Goal: Communication & Community: Connect with others

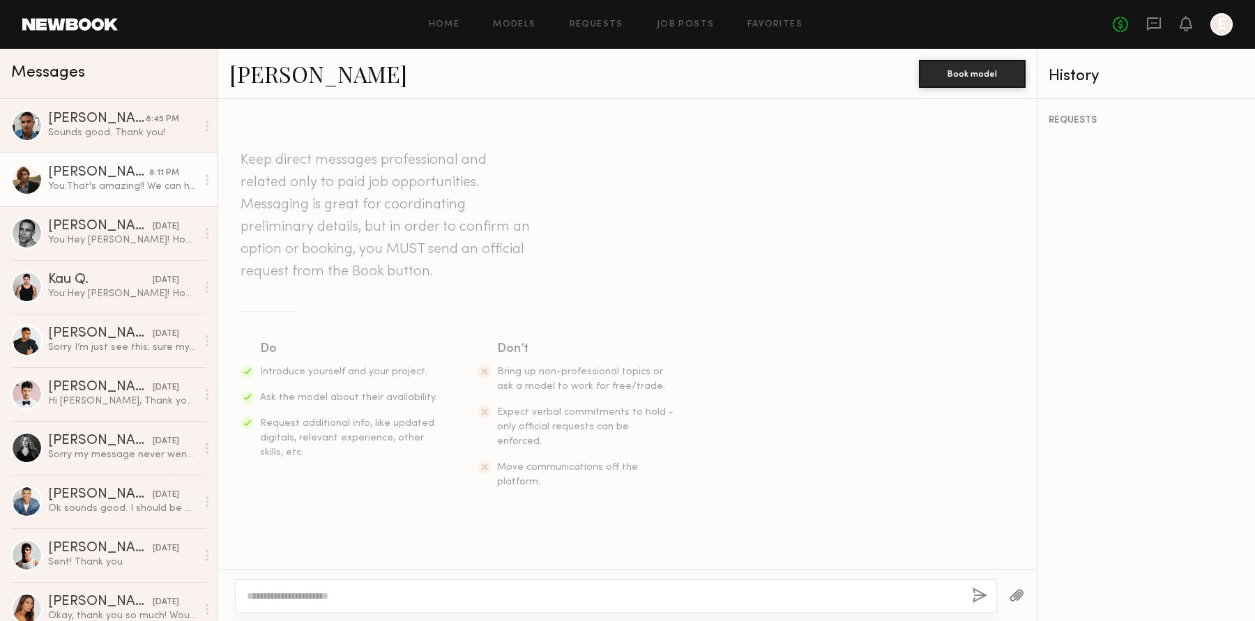
scroll to position [494, 0]
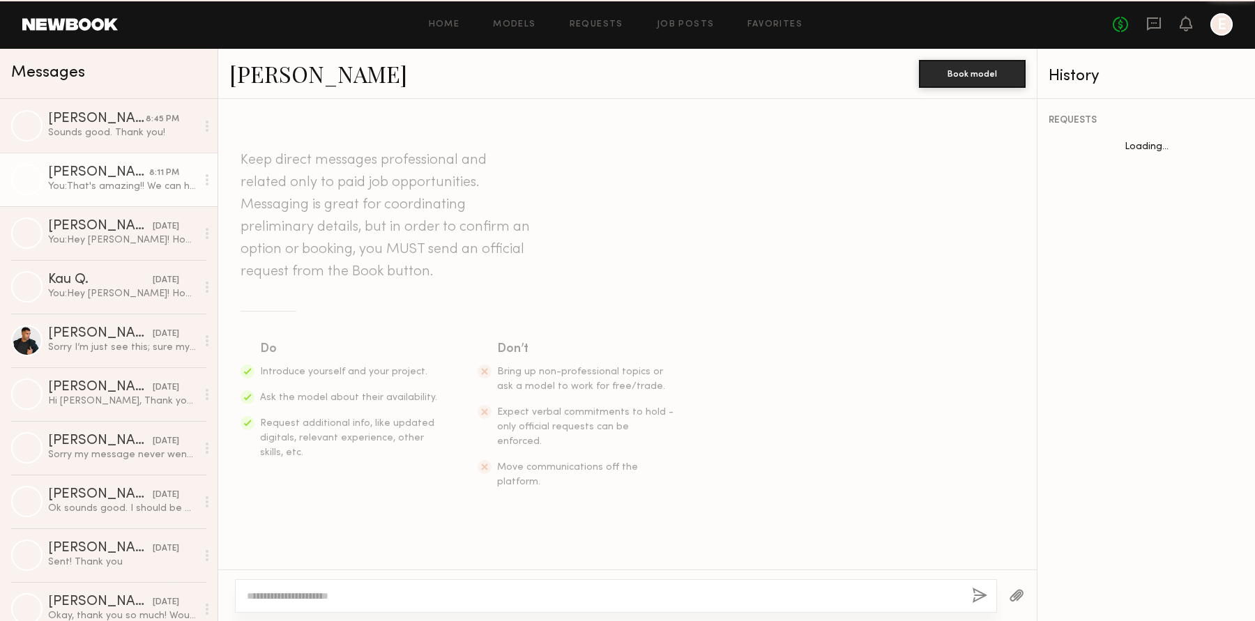
scroll to position [494, 0]
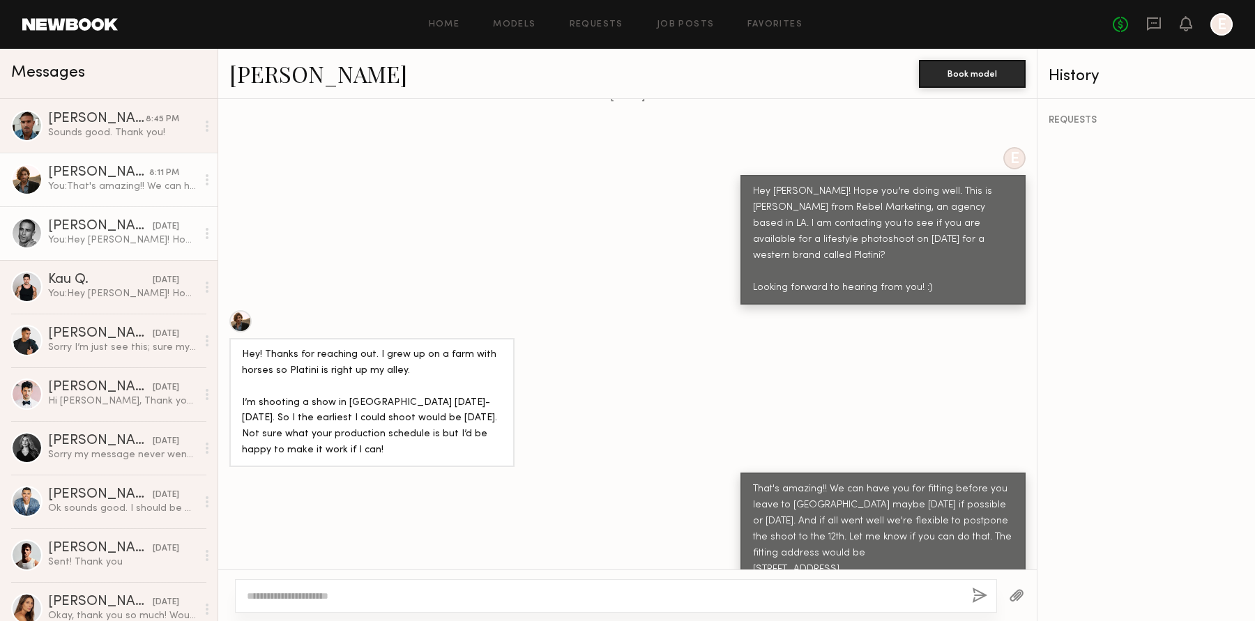
click at [98, 121] on div "[PERSON_NAME]" at bounding box center [97, 119] width 98 height 14
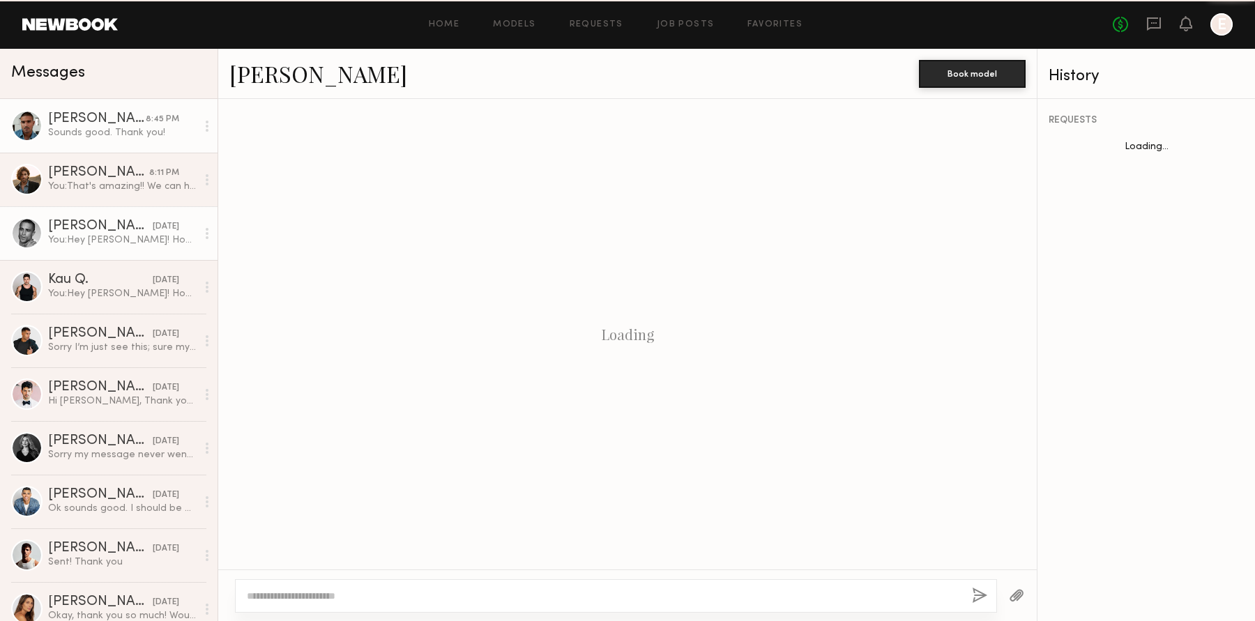
scroll to position [960, 0]
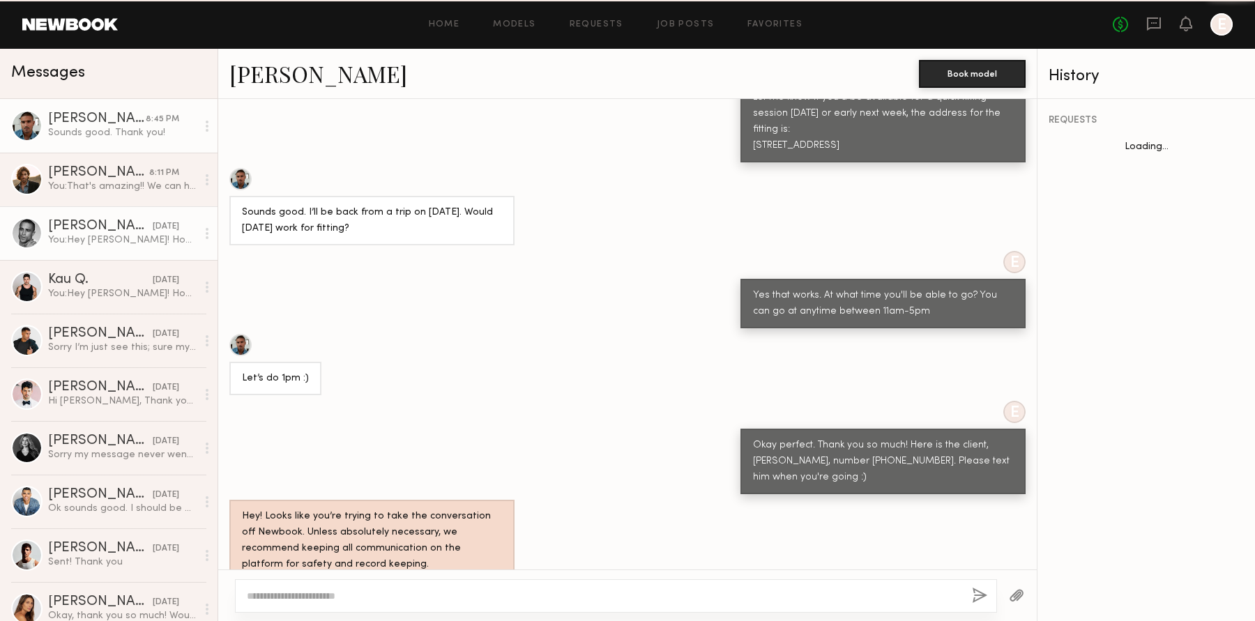
click at [132, 234] on div "You: Hey Victor! Hope you’re doing well. This is Nada from Rebel Marketing, an …" at bounding box center [122, 240] width 149 height 13
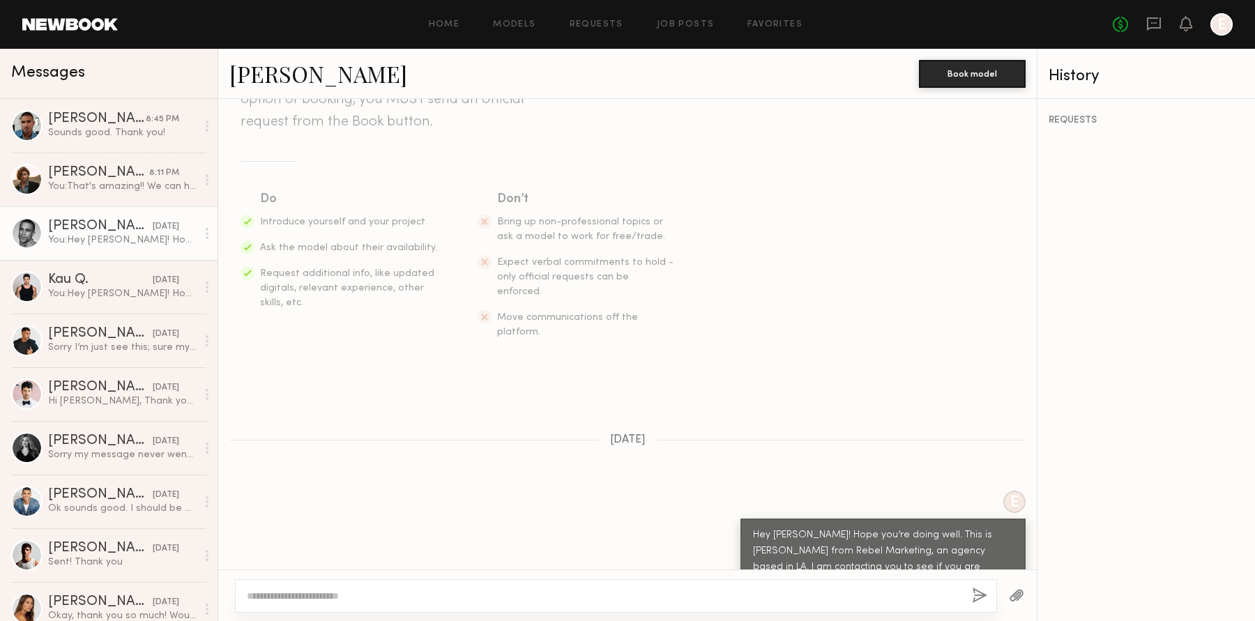
scroll to position [137, 0]
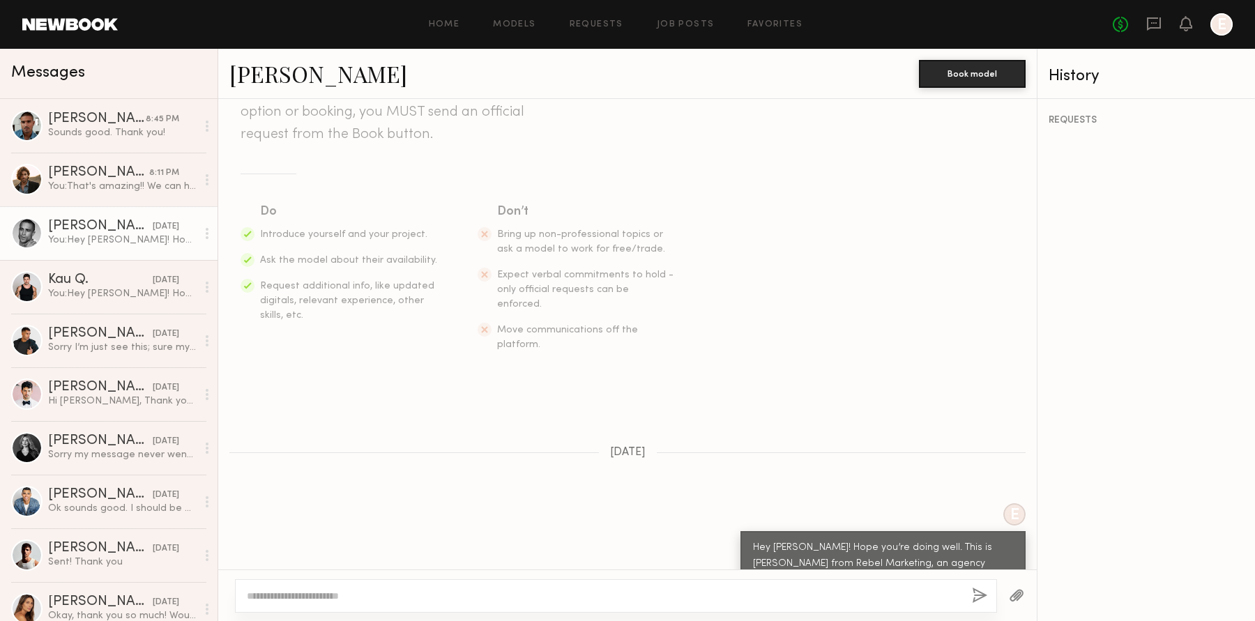
click at [277, 82] on link "[PERSON_NAME]" at bounding box center [318, 74] width 178 height 30
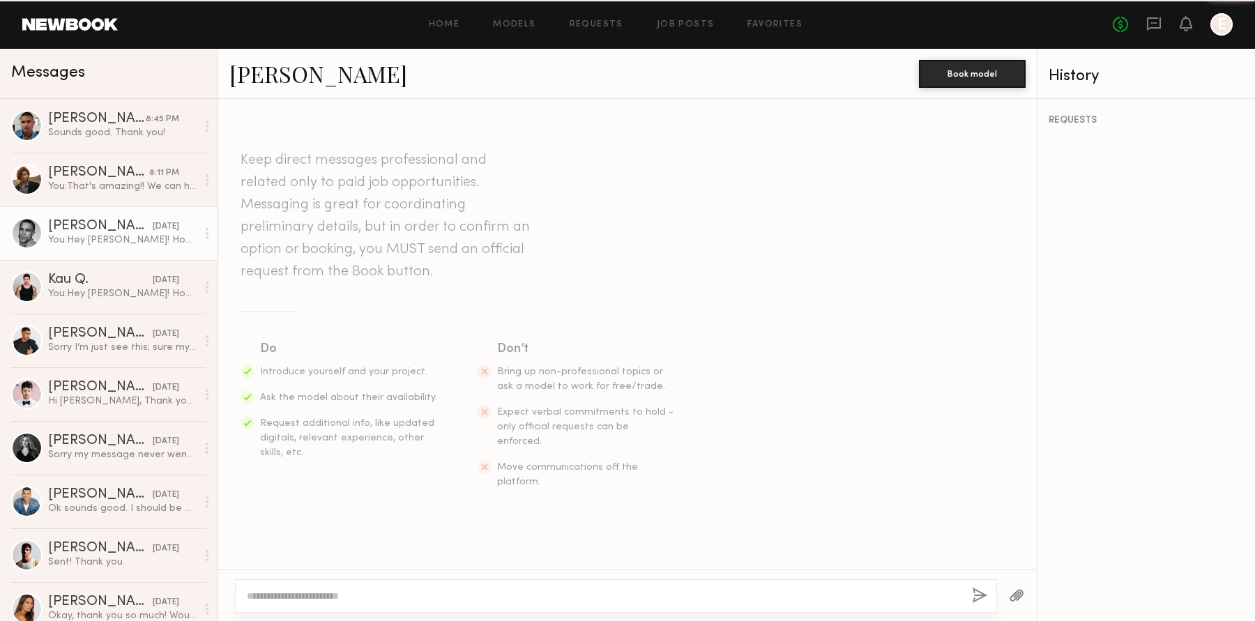
scroll to position [196, 0]
